Goal: Obtain resource: Obtain resource

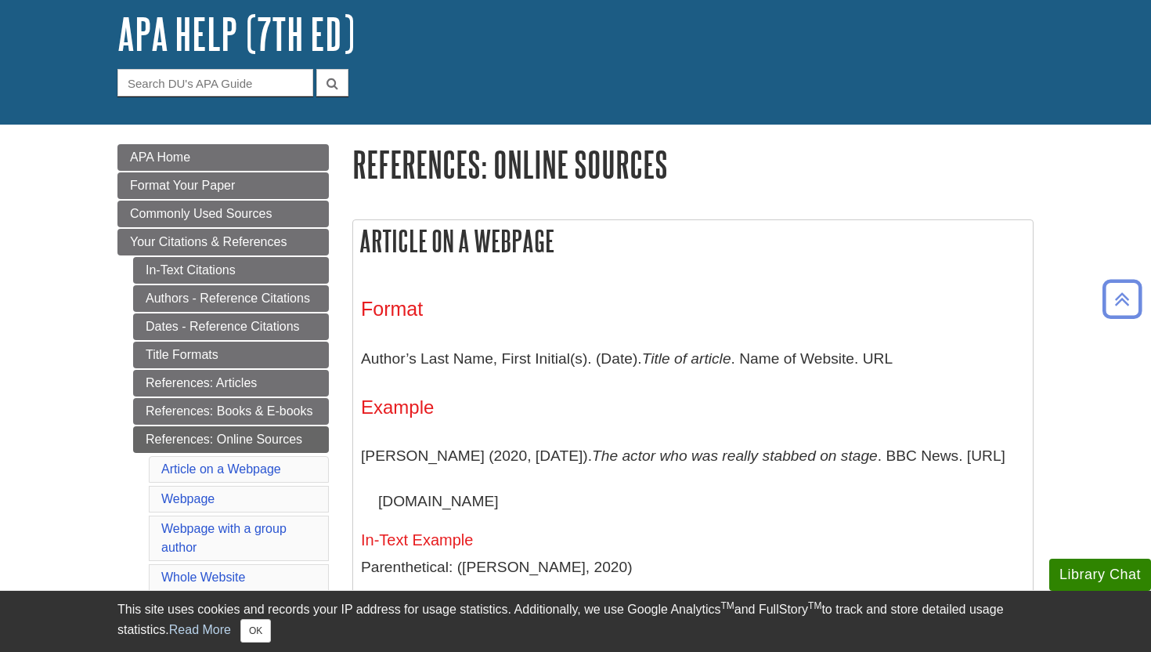
scroll to position [86, 0]
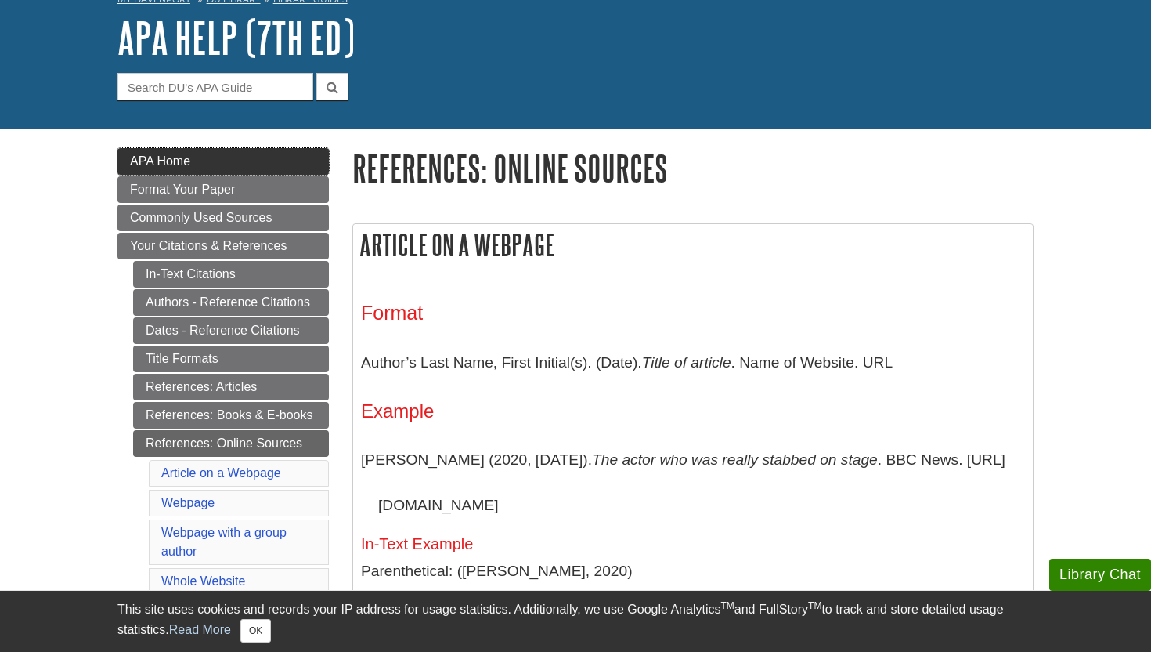
click at [279, 162] on link "APA Home" at bounding box center [222, 161] width 211 height 27
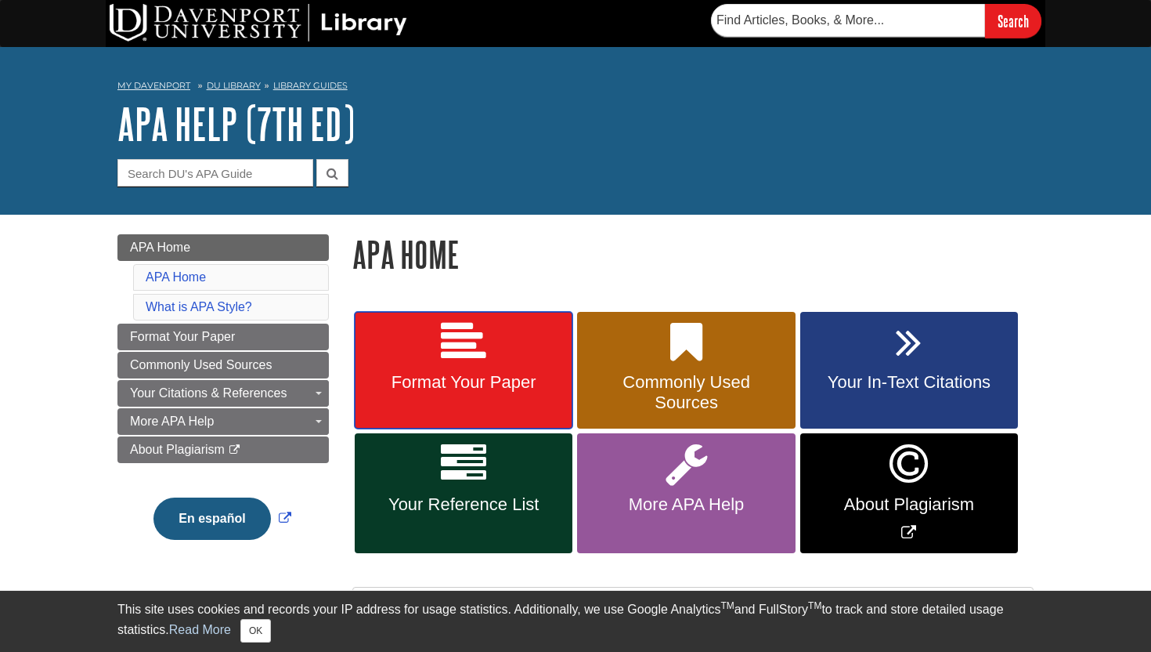
click at [491, 369] on link "Format Your Paper" at bounding box center [464, 370] width 218 height 117
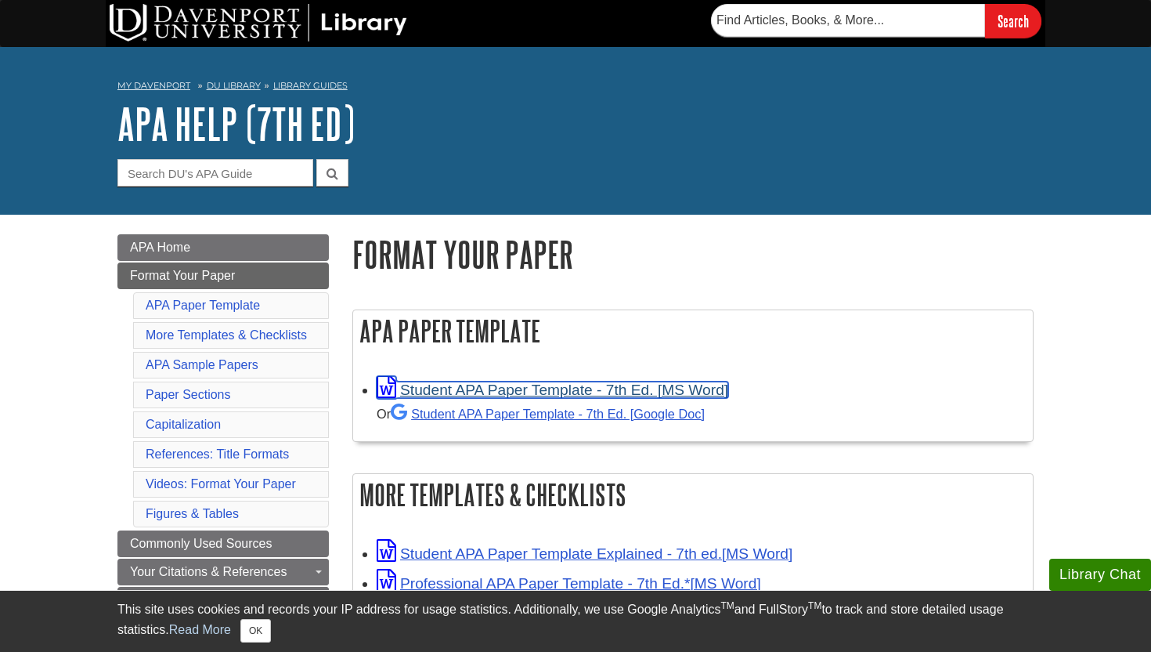
click at [529, 389] on link "Student APA Paper Template - 7th Ed. [MS Word]" at bounding box center [553, 389] width 352 height 16
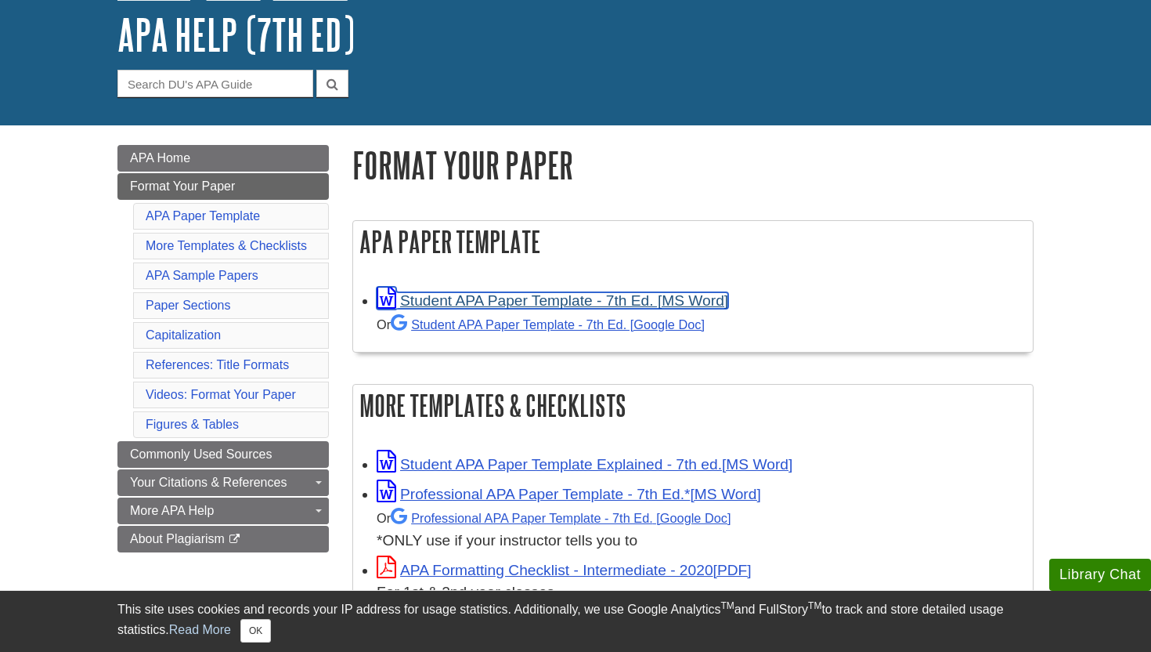
scroll to position [91, 0]
